Goal: Task Accomplishment & Management: Complete application form

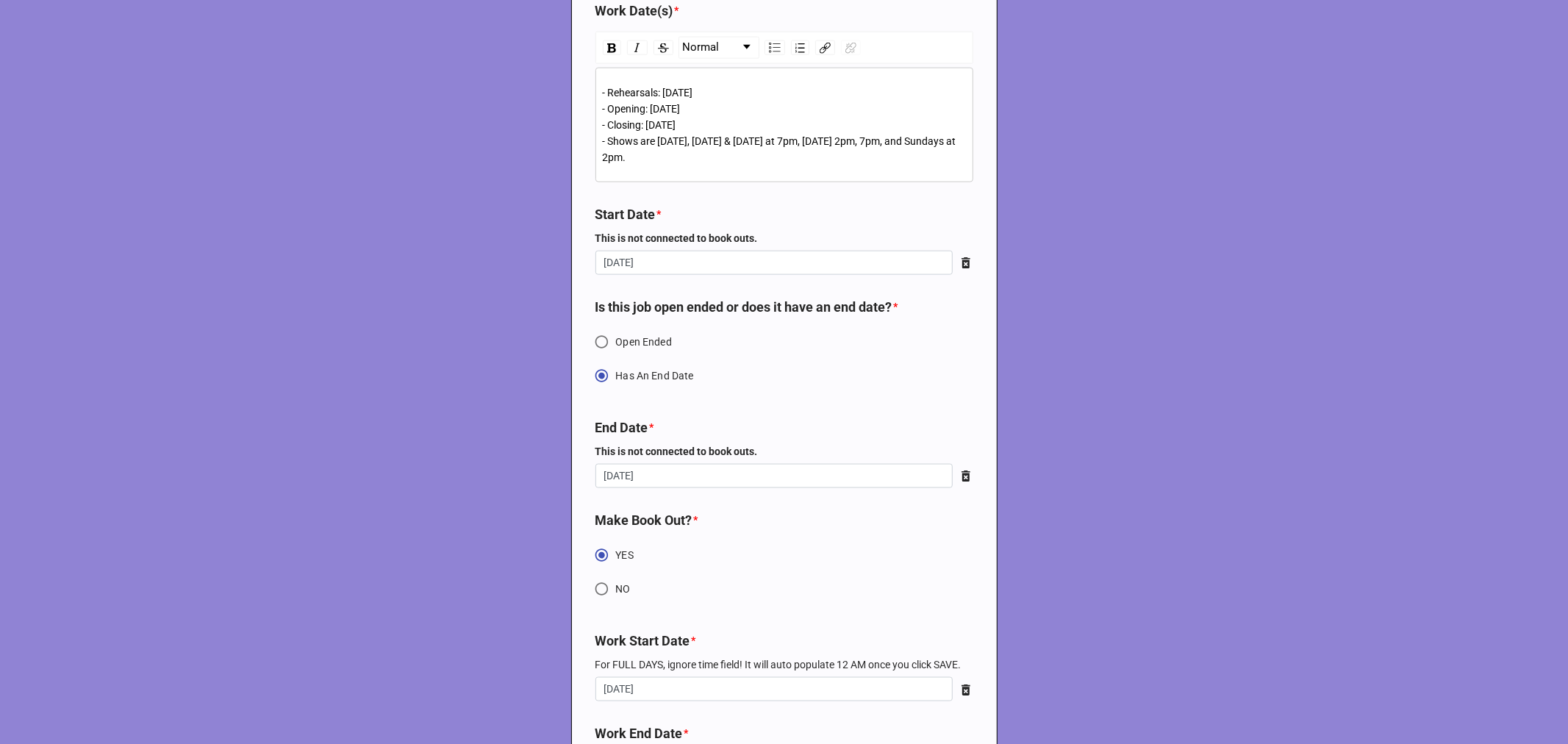
scroll to position [1470, 0]
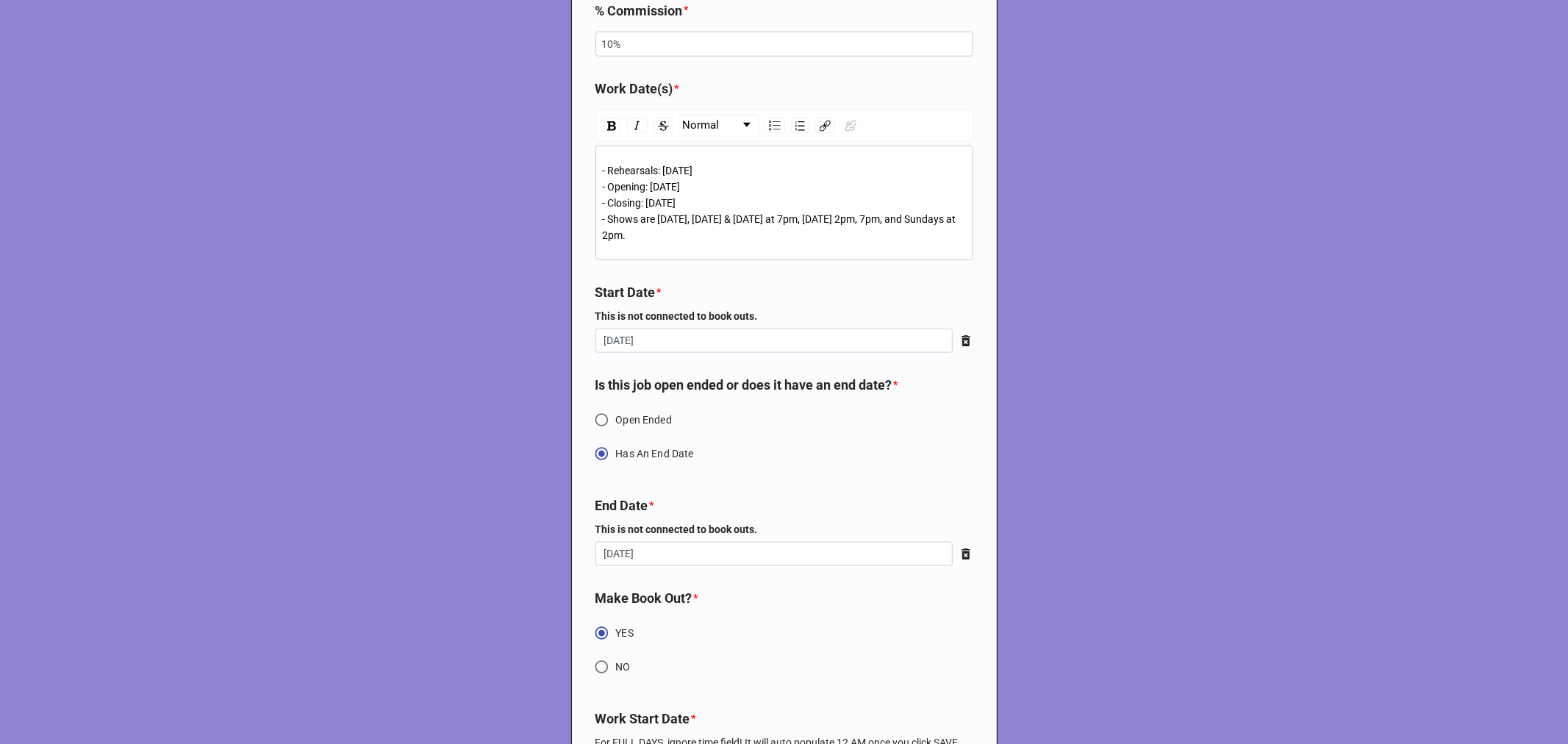
click at [714, 174] on div "- Rehearsals: [DATE] - Opening: [DATE] - Closing: [DATE] - Shows are [DATE], [D…" at bounding box center [784, 203] width 363 height 81
click at [687, 169] on span "- Rehearsals: [DATE] - Opening: [DATE] - Closing: [DATE] - Shows are [DATE], [D…" at bounding box center [780, 203] width 356 height 77
type textarea "x"
drag, startPoint x: 718, startPoint y: 190, endPoint x: 663, endPoint y: 169, distance: 58.9
click at [652, 184] on div "- Rehearsals: [DATE] - Opening: [DATE] - Closing: [DATE] - Shows are [DATE], [D…" at bounding box center [784, 203] width 363 height 81
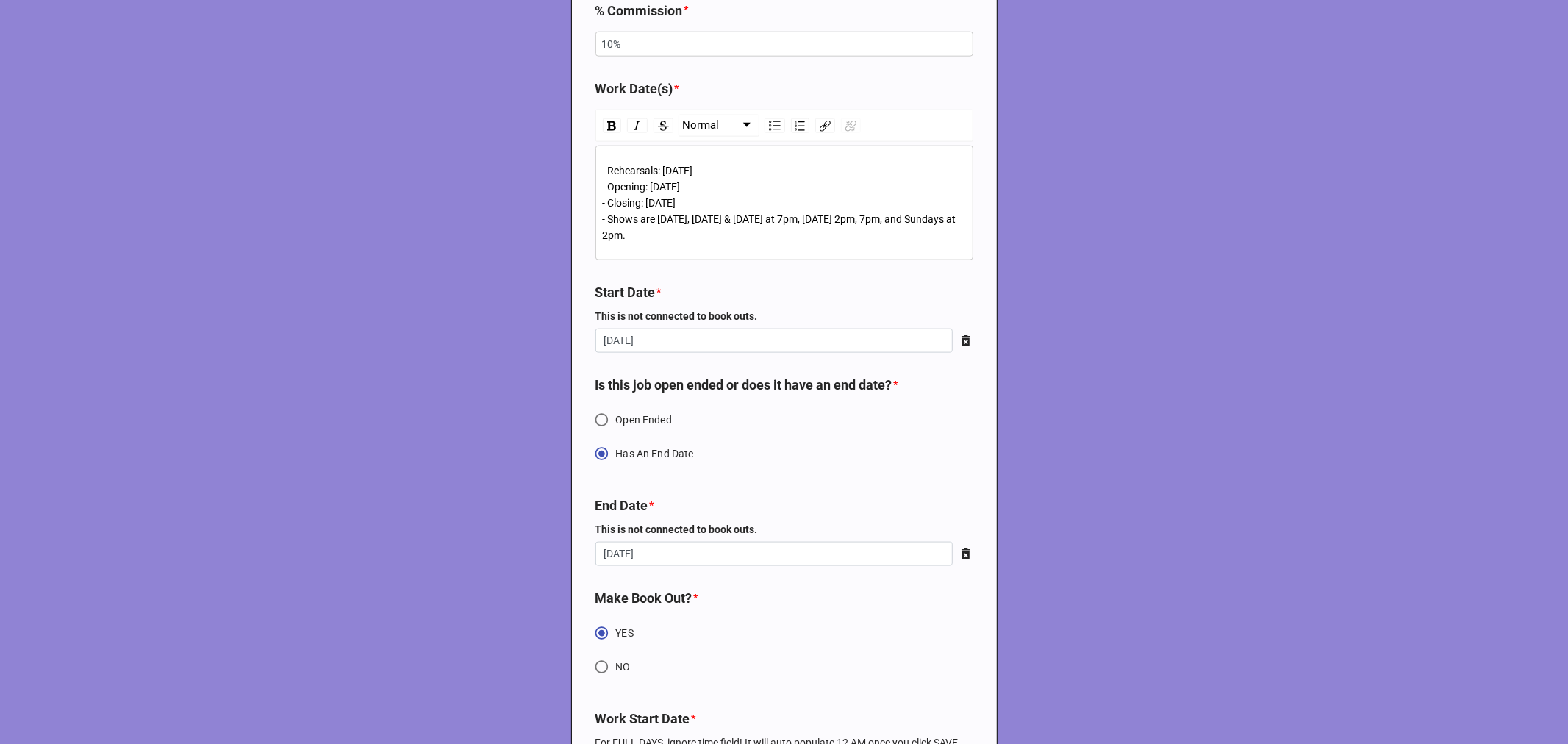
drag, startPoint x: 673, startPoint y: 202, endPoint x: 709, endPoint y: 178, distance: 43.3
click at [673, 201] on span "- Rehearsals: [DATE] - Opening: [DATE] - Closing: [DATE] - Shows are [DATE], [D…" at bounding box center [780, 203] width 356 height 77
click at [869, 226] on div "- Rehearsals: [DATE] - Opening: [DATE] - Closing: [DATE] - Shows are [DATE], [D…" at bounding box center [784, 203] width 363 height 81
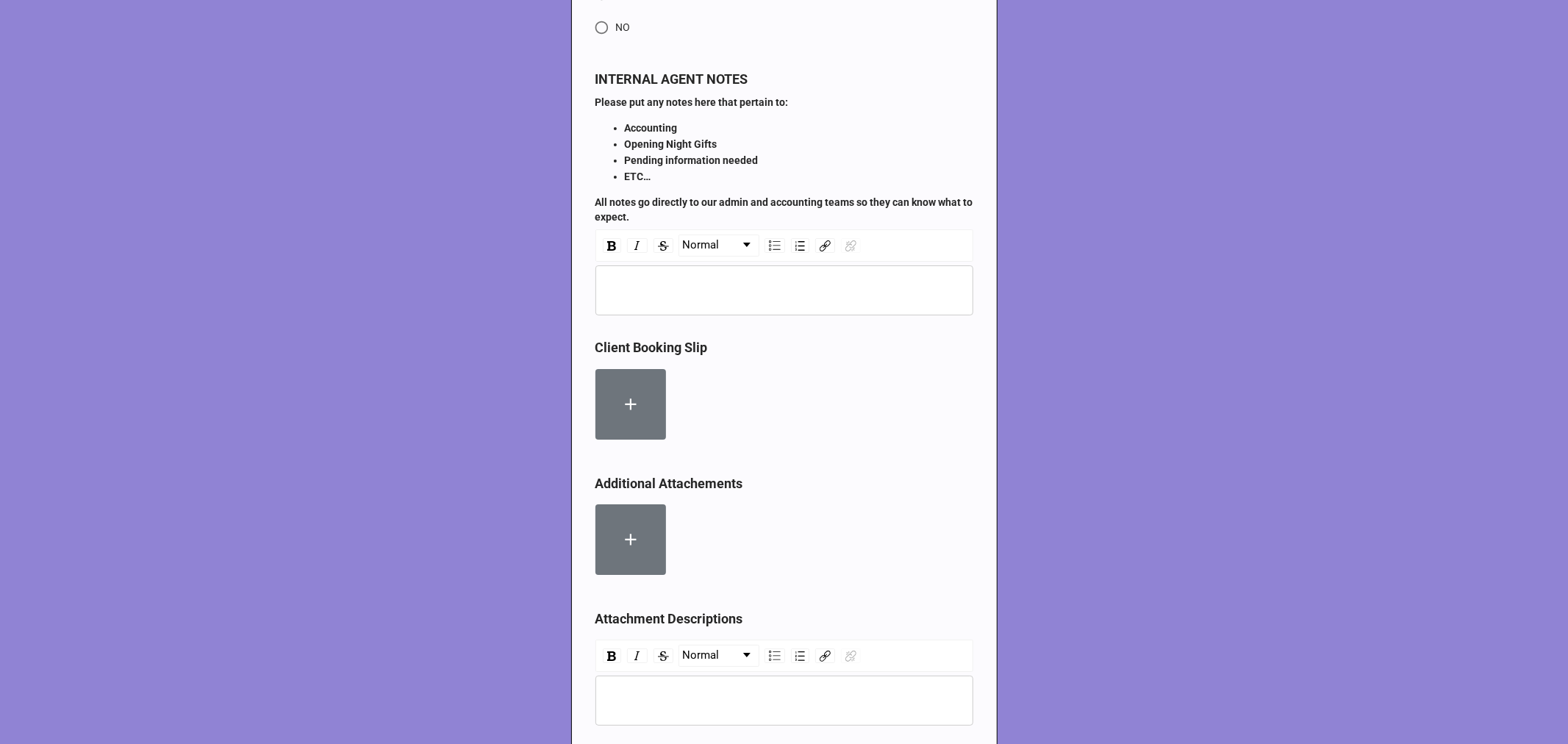
scroll to position [4840, 0]
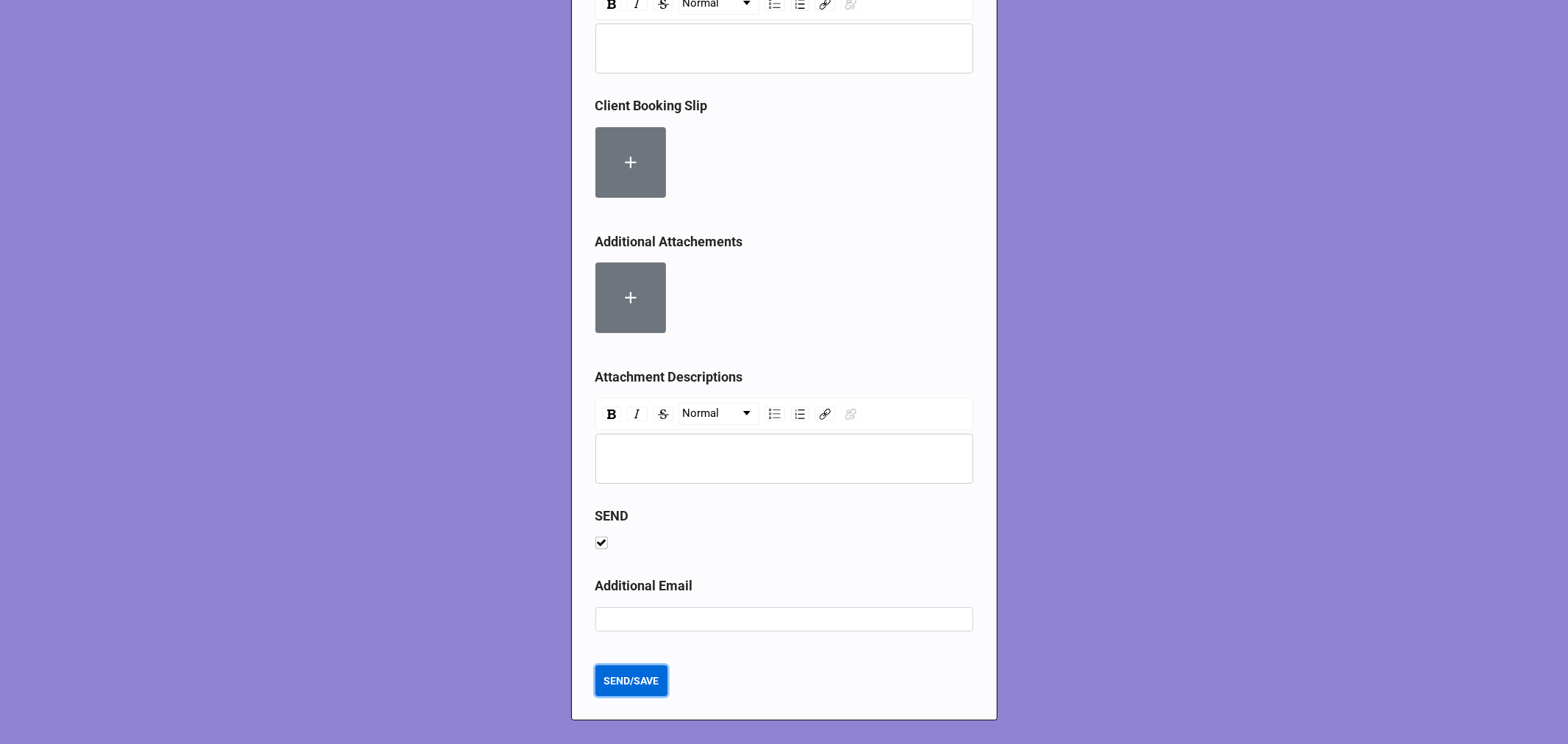
type textarea "x"
click at [621, 687] on b "SEND/SAVE" at bounding box center [631, 680] width 55 height 16
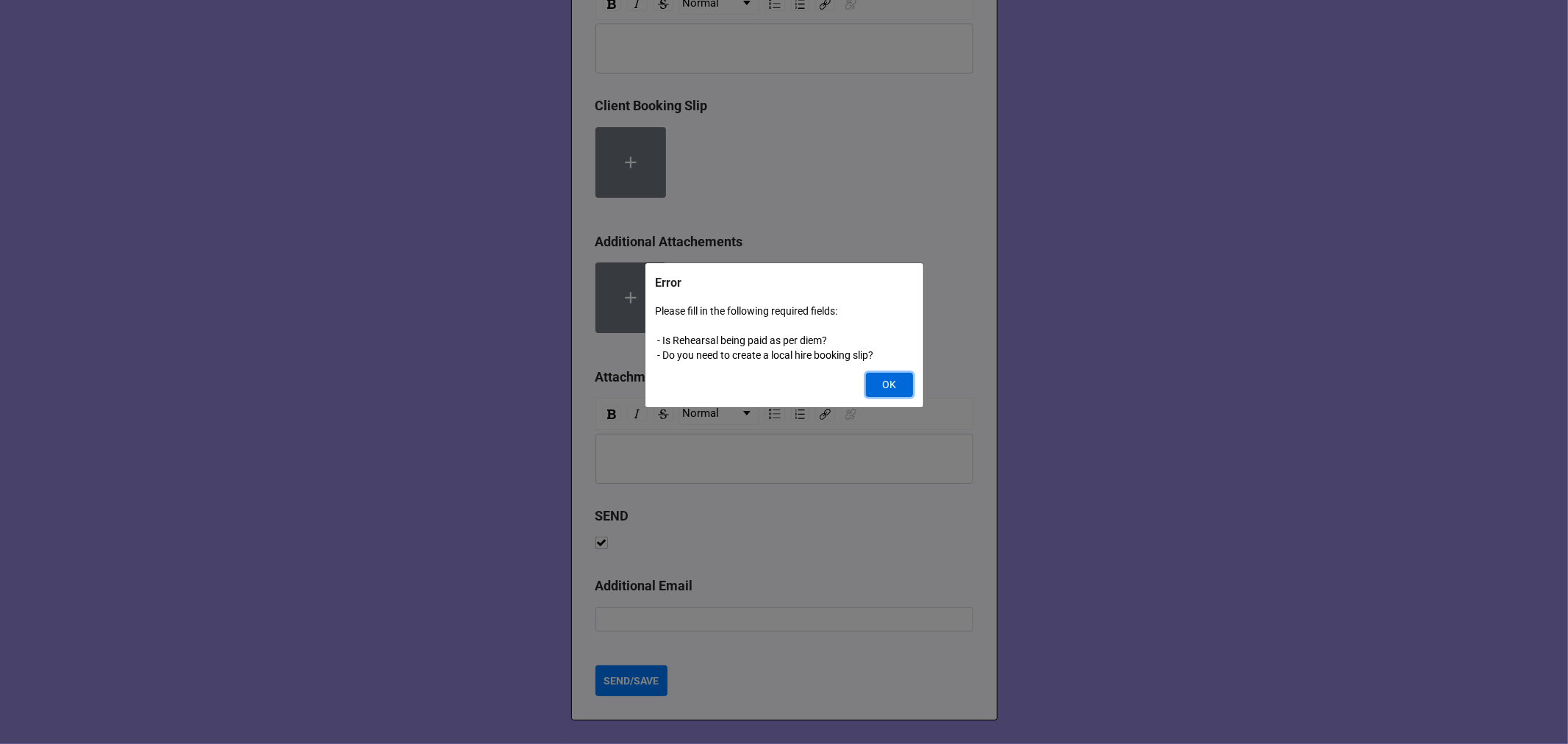
click at [900, 379] on button "OK" at bounding box center [889, 385] width 47 height 25
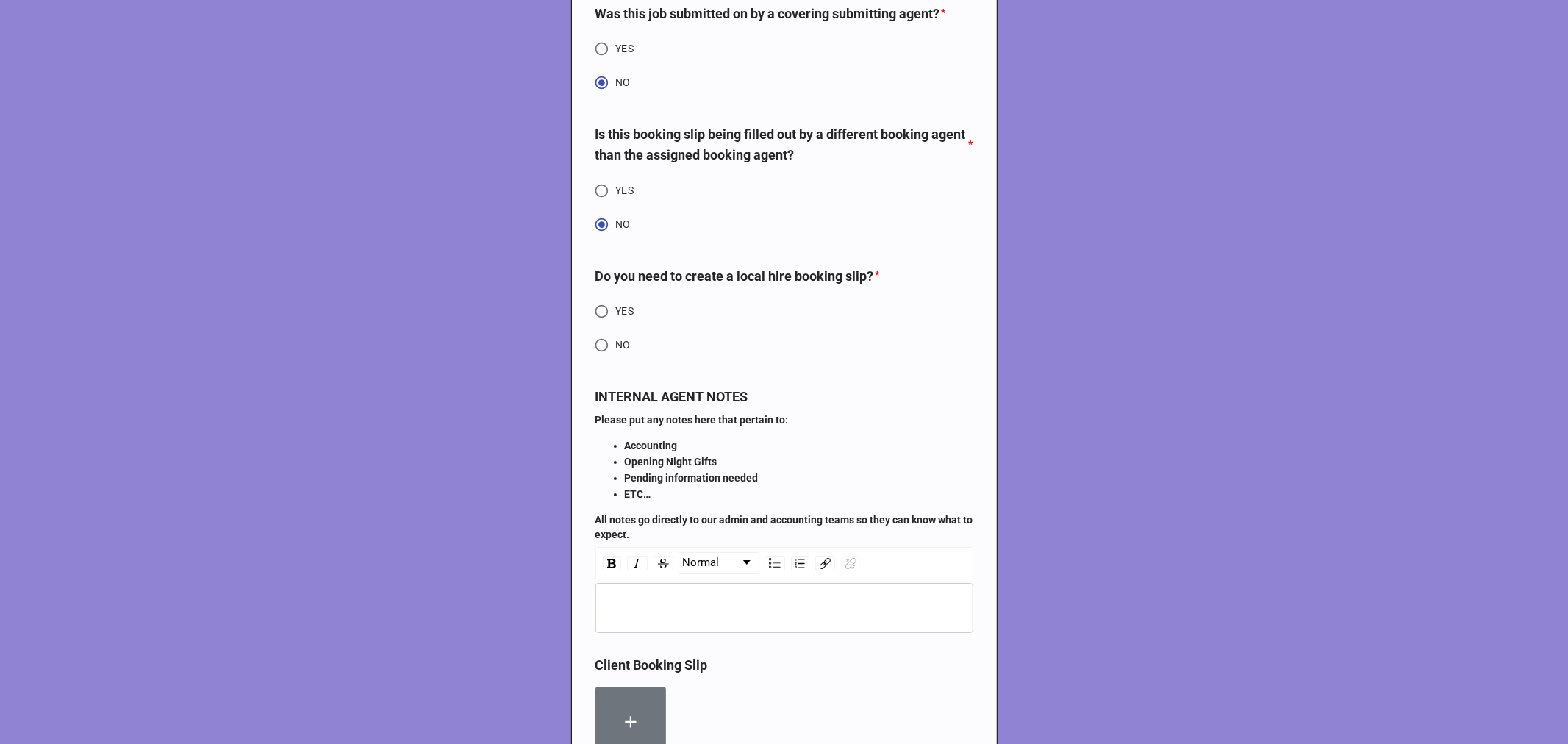
scroll to position [4186, 0]
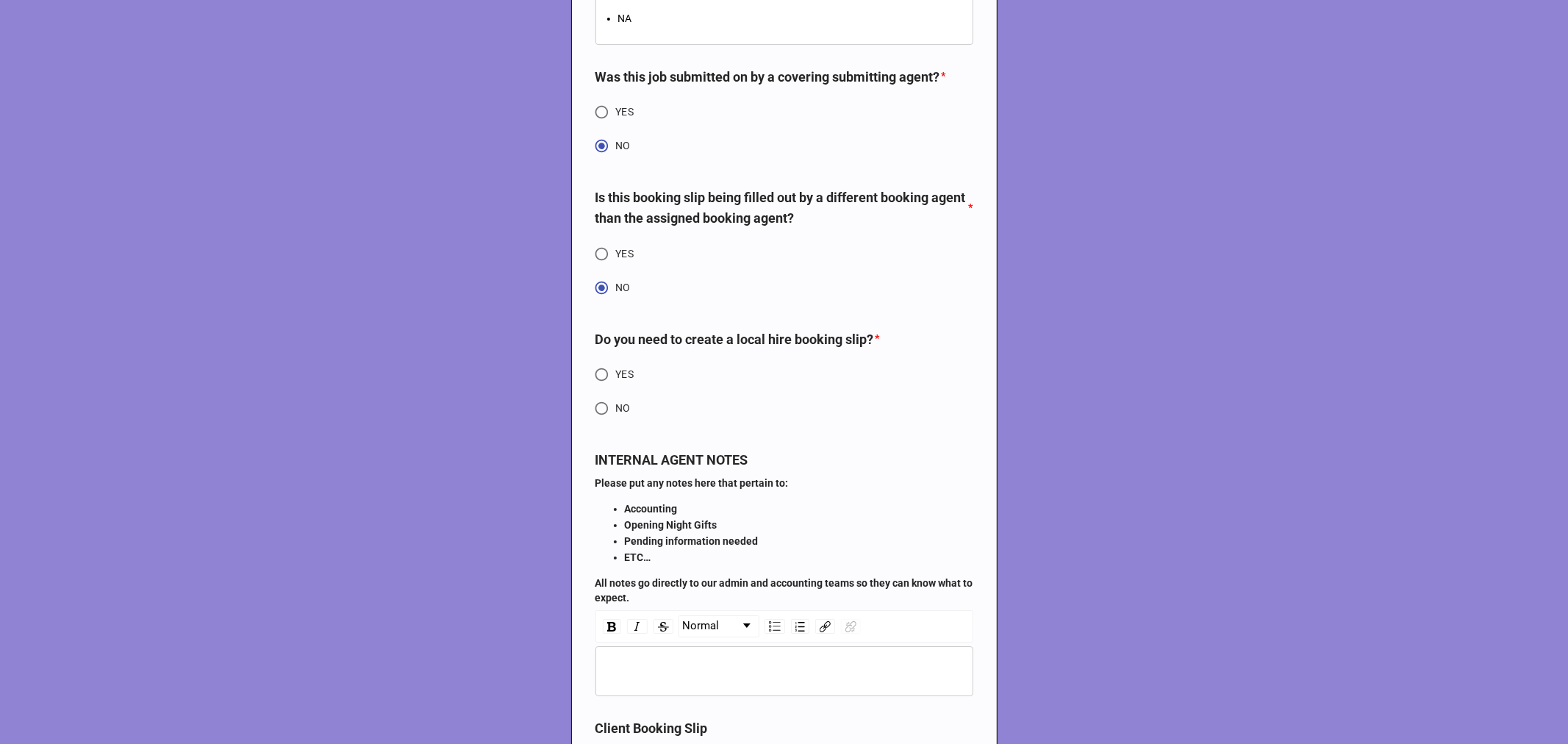
click at [592, 422] on input "NO" at bounding box center [601, 408] width 29 height 29
radio input "true"
type textarea "x"
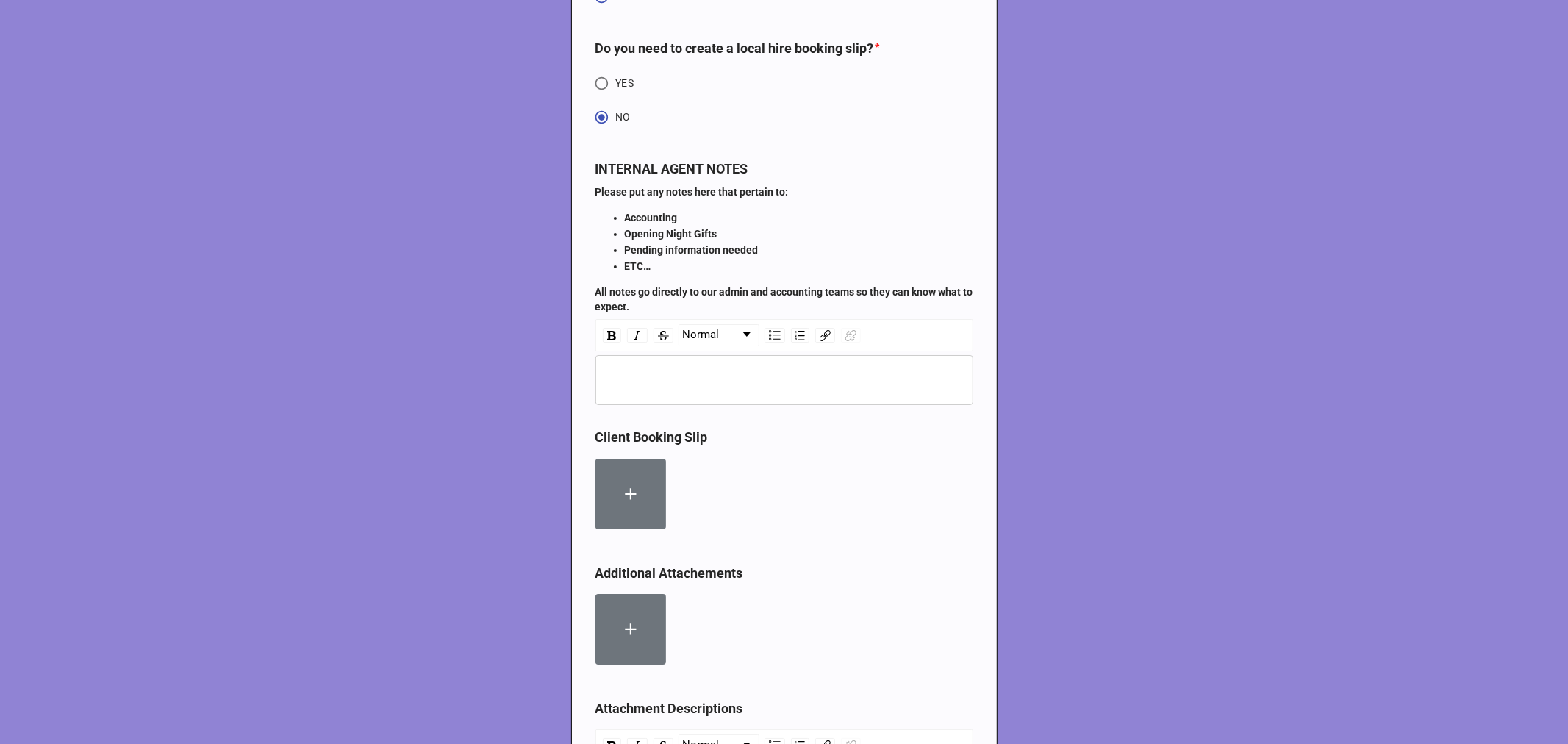
scroll to position [4840, 0]
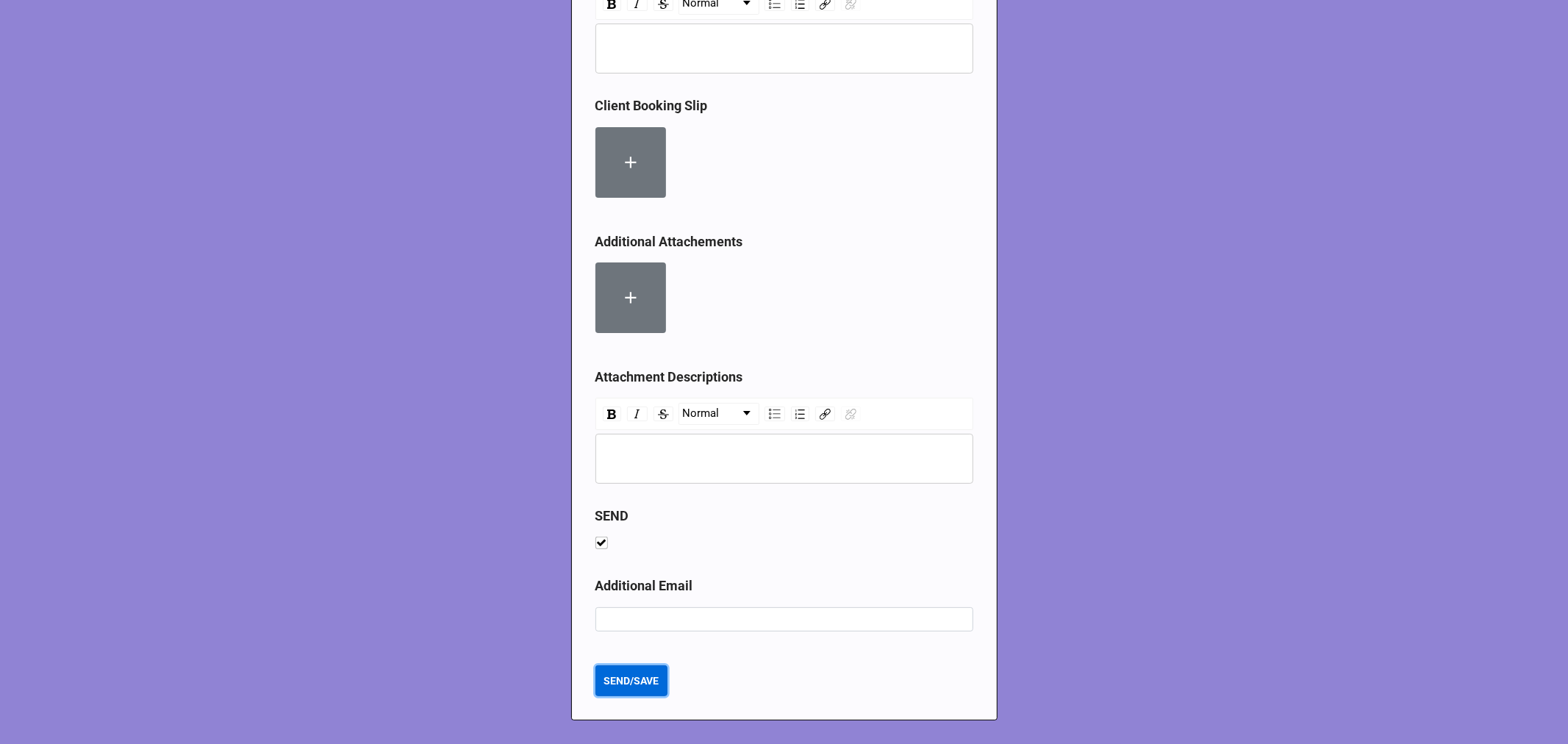
click at [622, 680] on b "SEND/SAVE" at bounding box center [631, 680] width 55 height 16
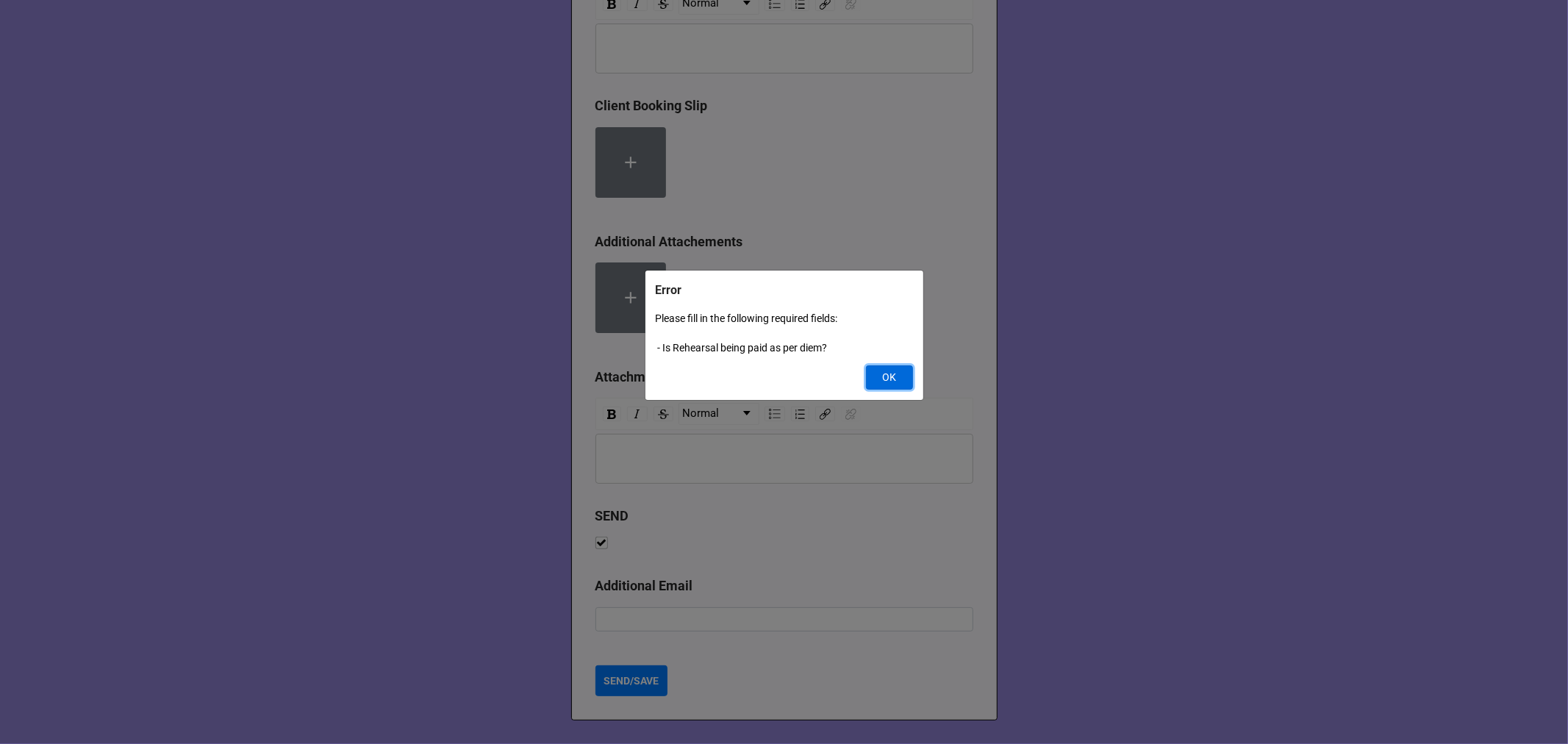
click at [877, 372] on button "OK" at bounding box center [889, 378] width 47 height 25
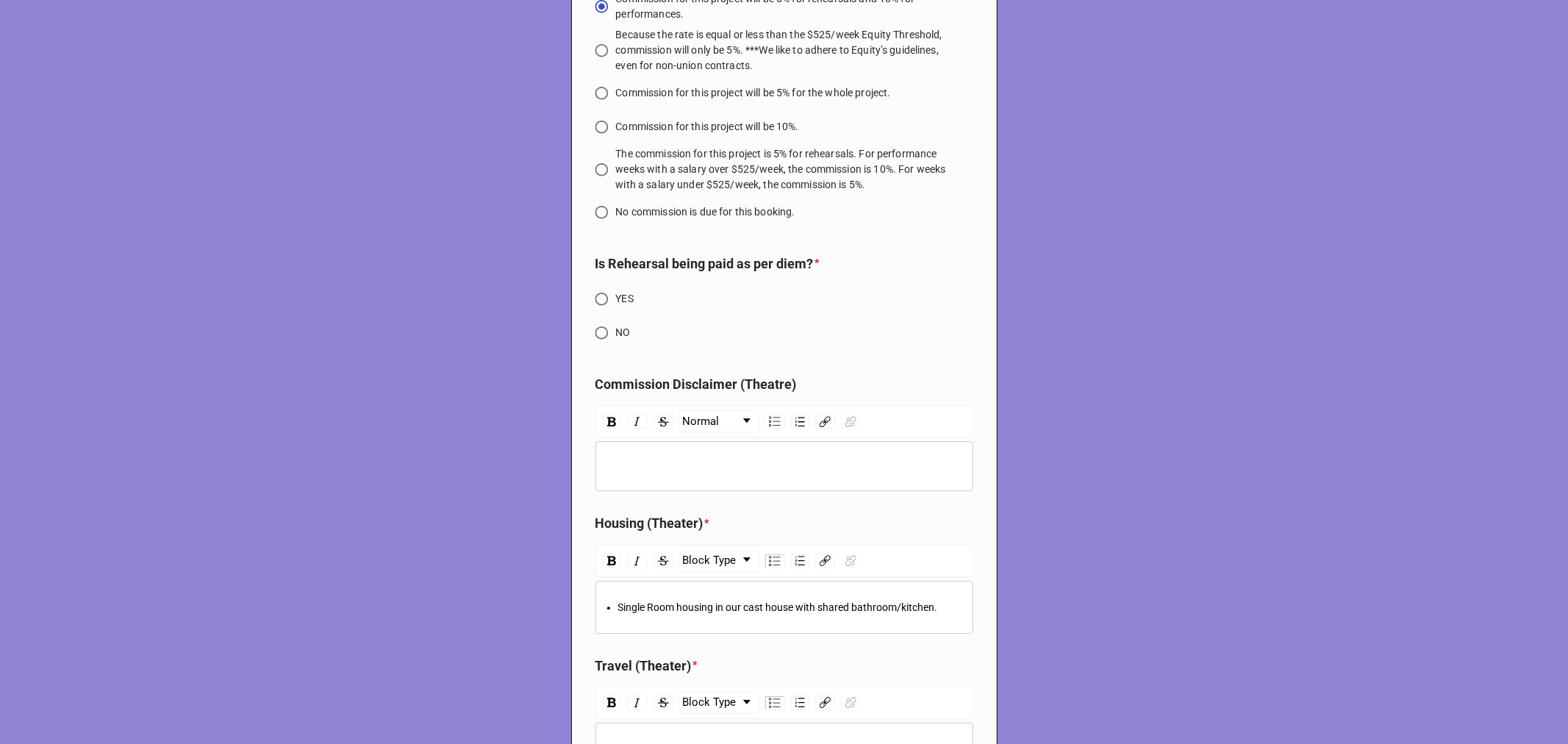
scroll to position [3452, 0]
drag, startPoint x: 597, startPoint y: 366, endPoint x: 647, endPoint y: 456, distance: 103.0
click at [597, 351] on input "NO" at bounding box center [601, 336] width 29 height 29
radio input "true"
type textarea "x"
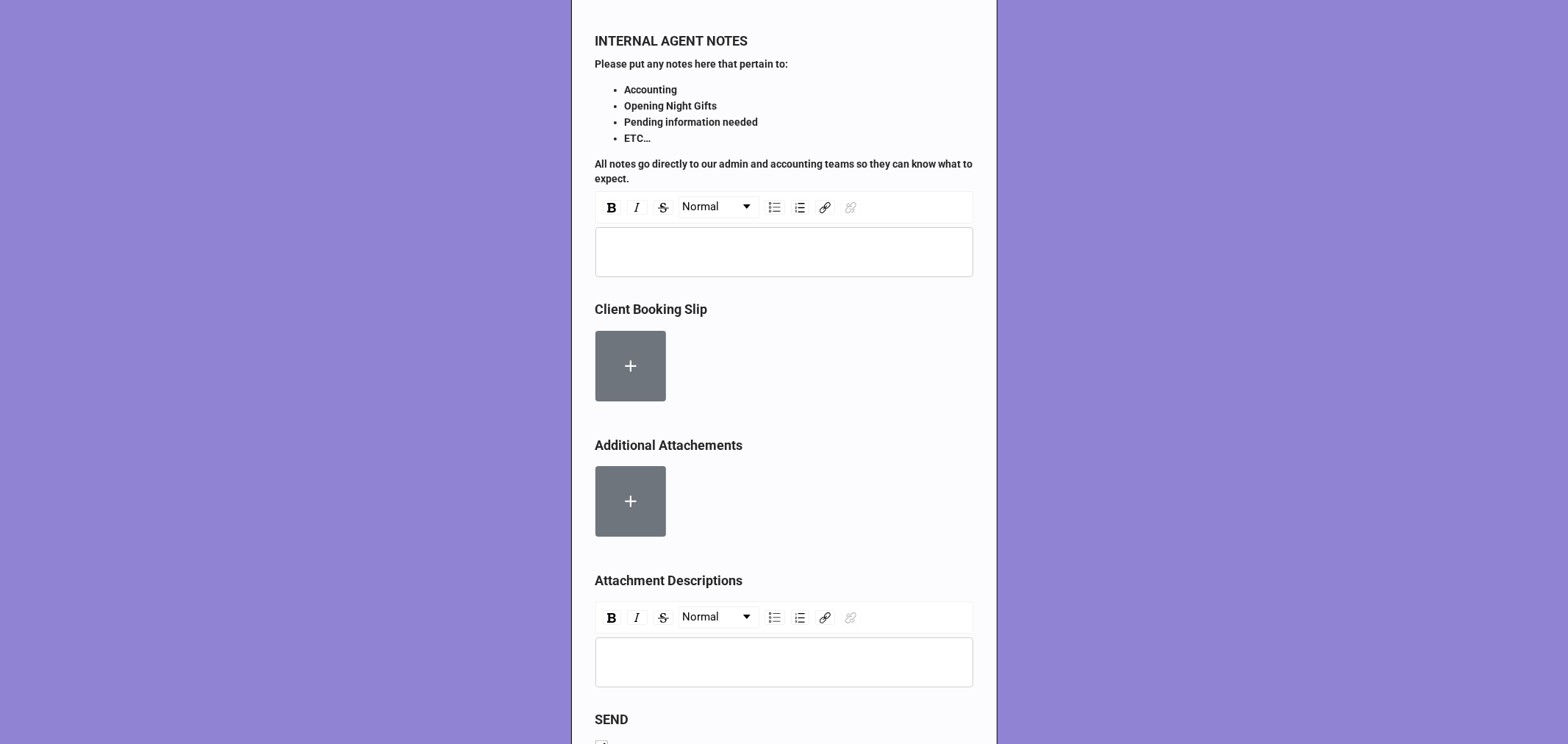
scroll to position [4840, 0]
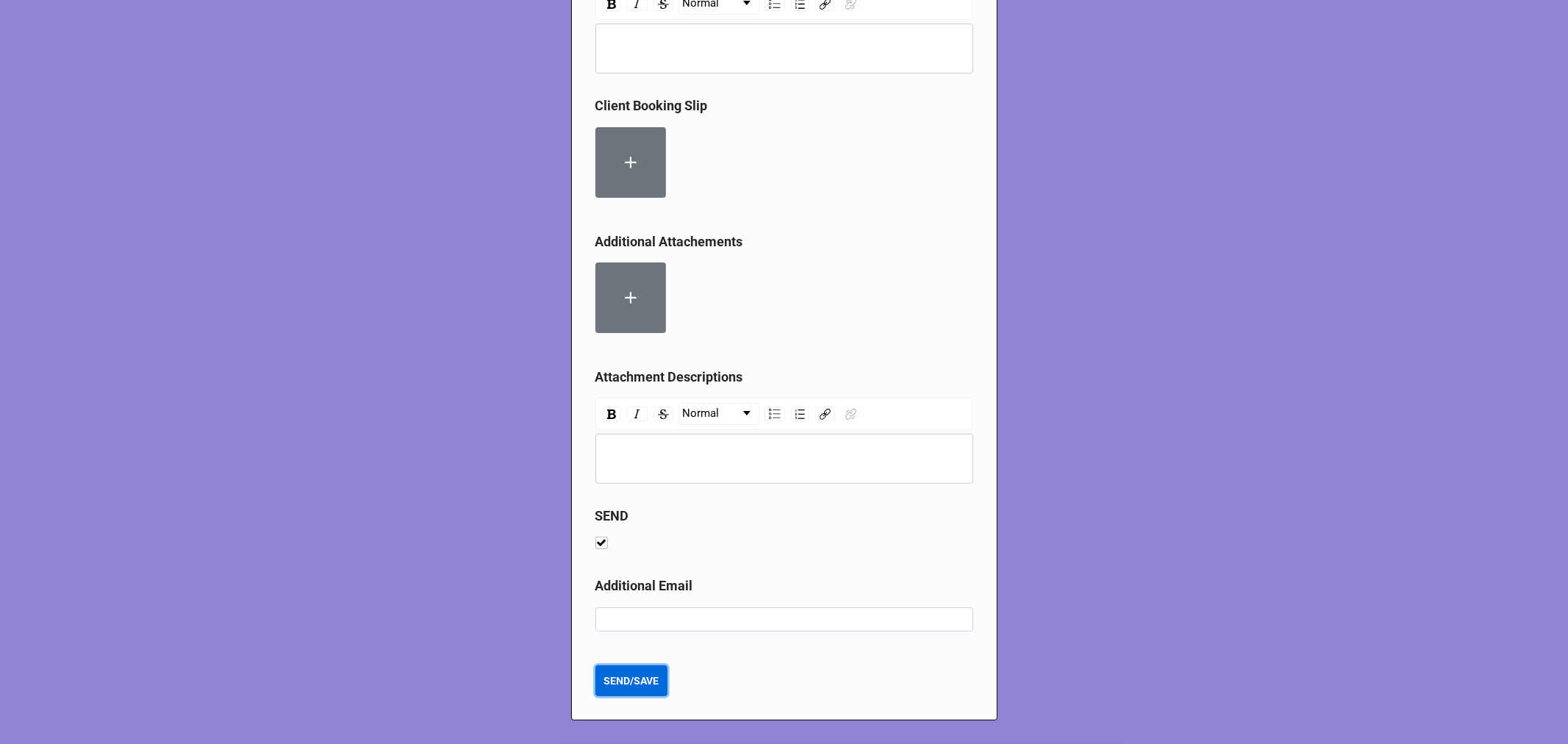
click at [634, 687] on b "SEND/SAVE" at bounding box center [631, 680] width 55 height 16
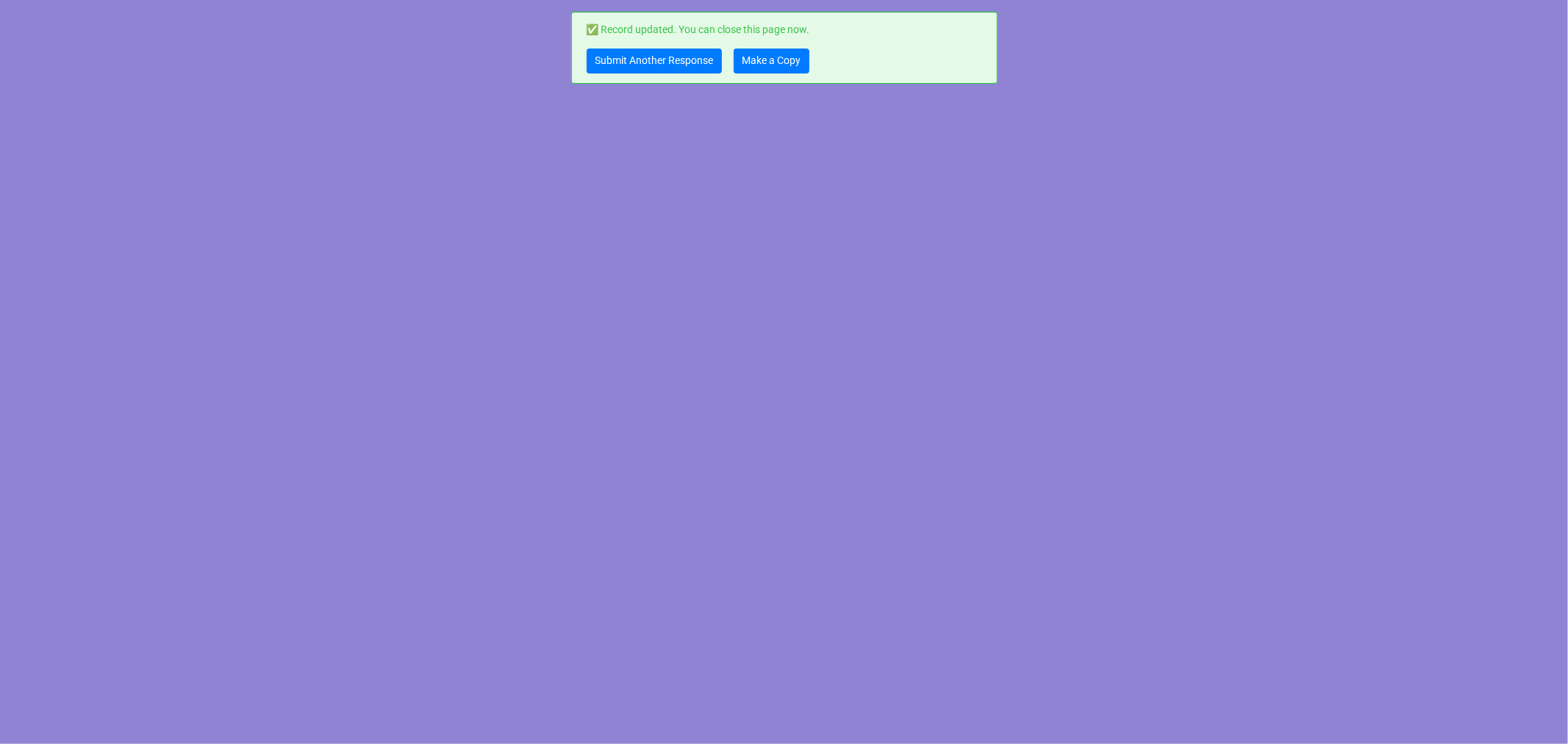
scroll to position [0, 0]
